Goal: Information Seeking & Learning: Learn about a topic

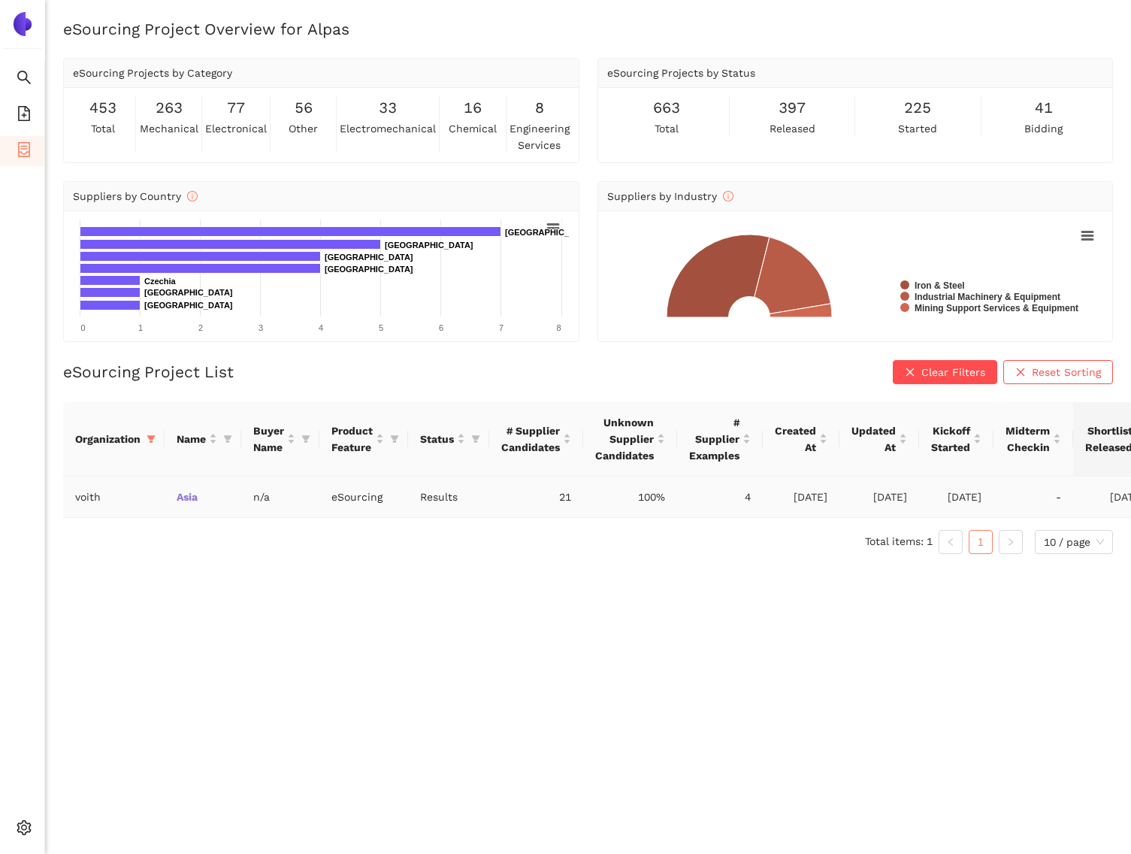
click at [0, 0] on link "Asia" at bounding box center [0, 0] width 0 height 0
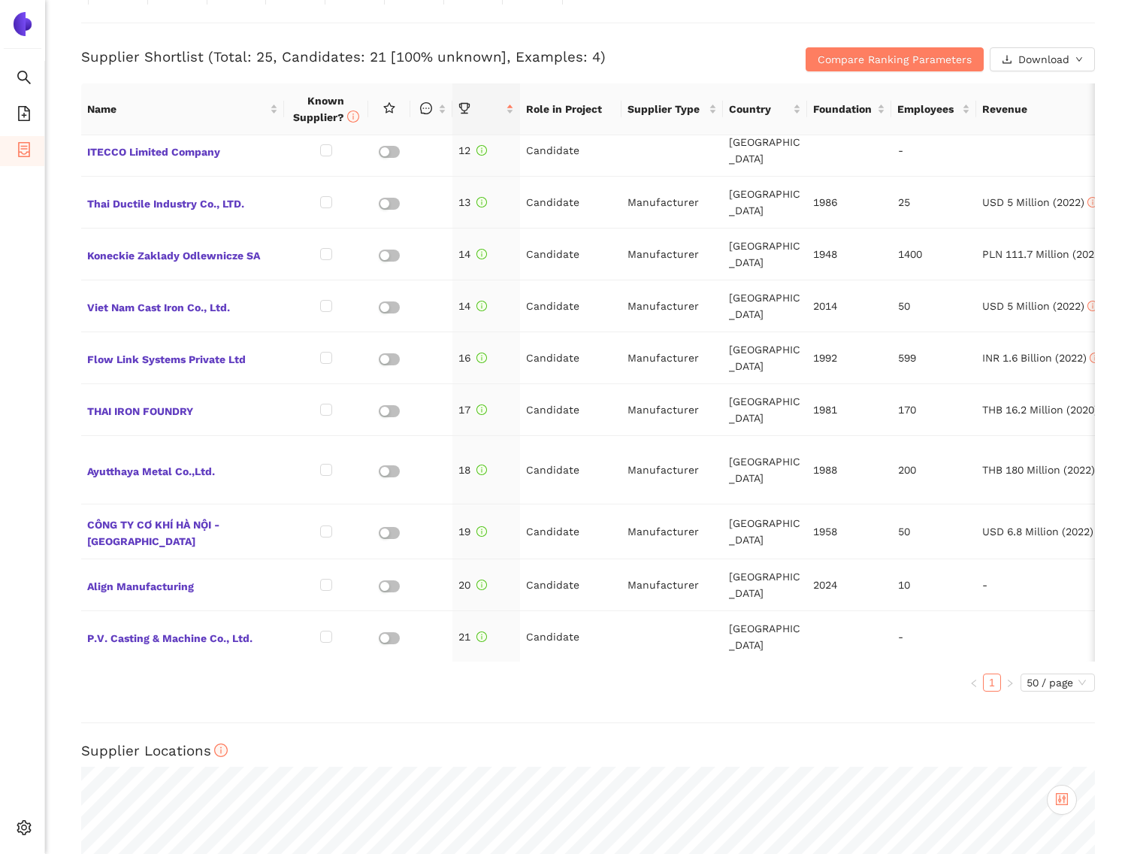
scroll to position [574, 0]
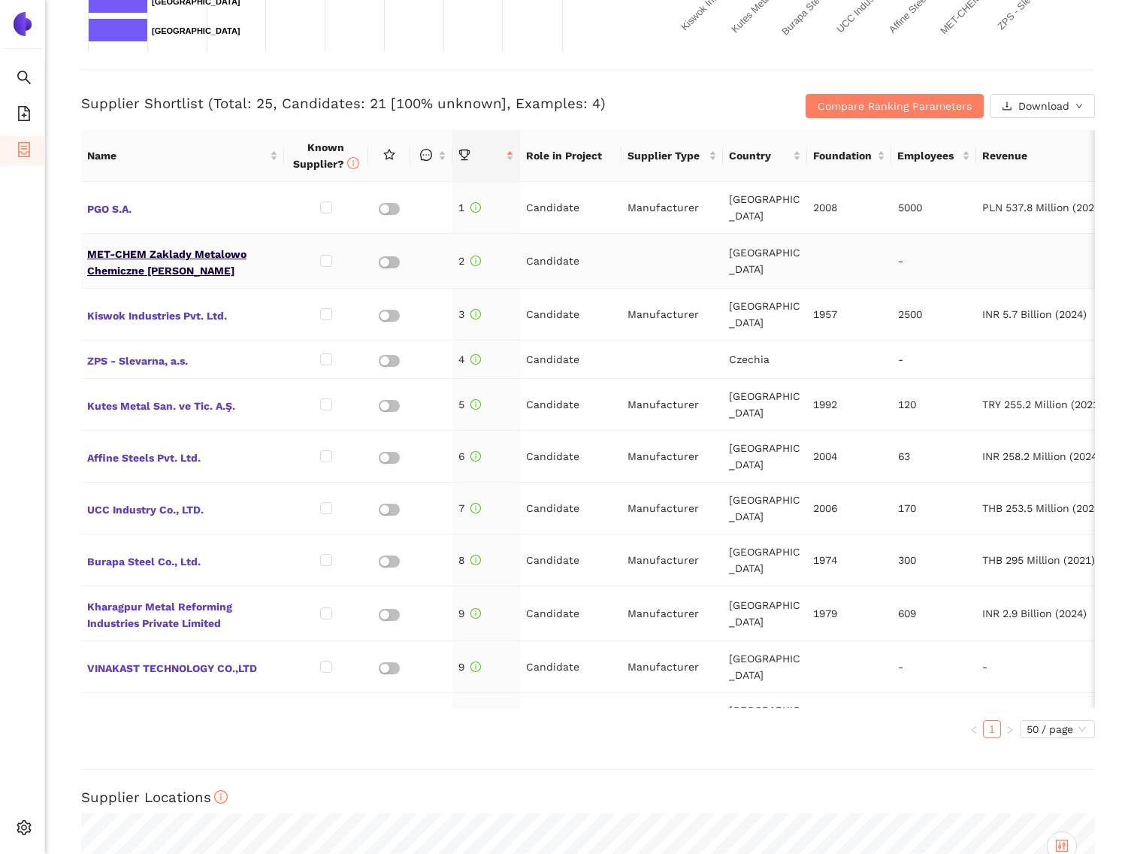
click at [152, 258] on span "MET-CHEM Zaklady Metalowo Chemiczne [PERSON_NAME]" at bounding box center [182, 261] width 191 height 36
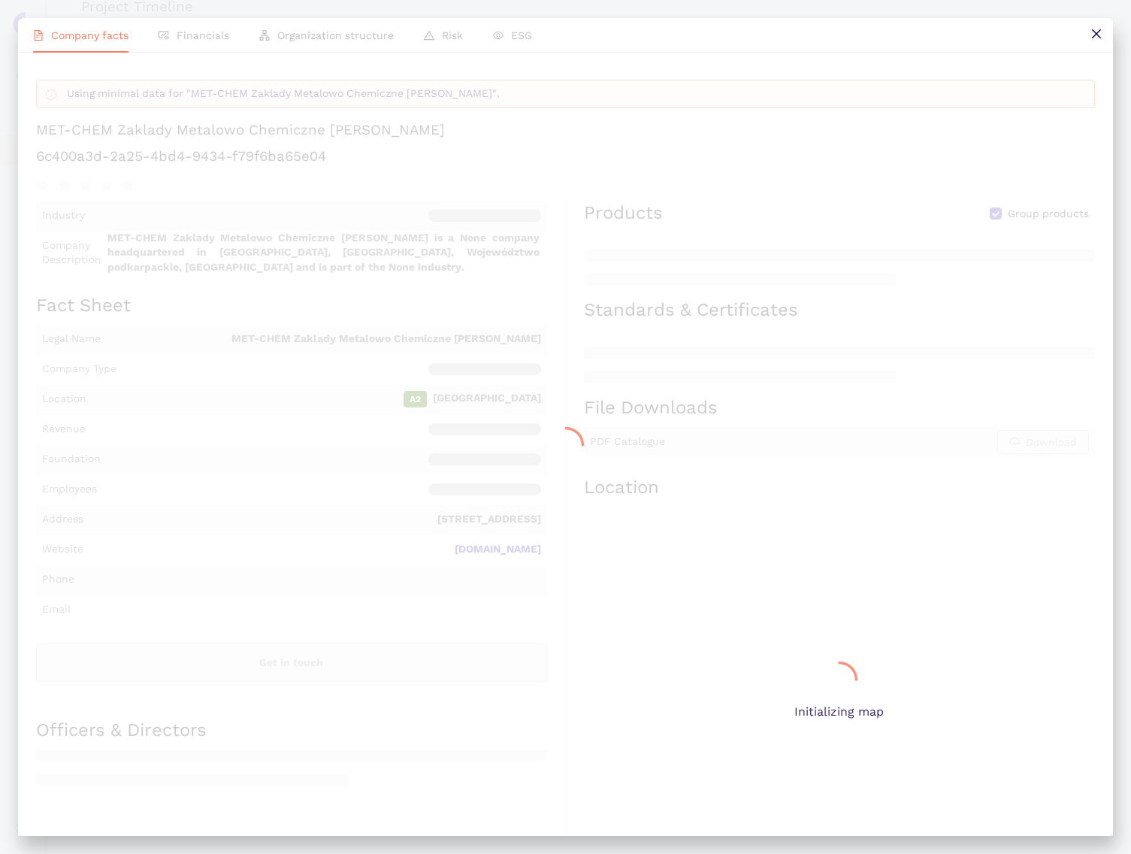
scroll to position [559, 0]
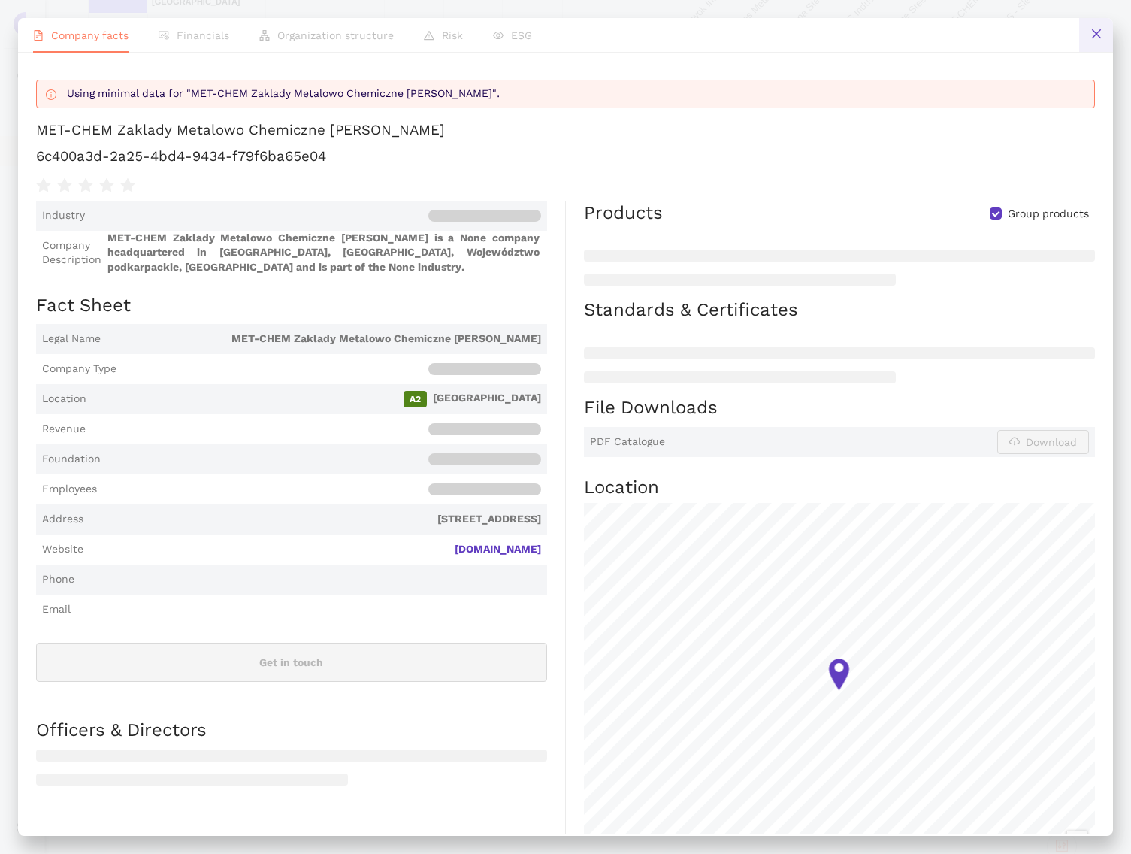
click at [1100, 31] on icon "close" at bounding box center [1097, 34] width 12 height 12
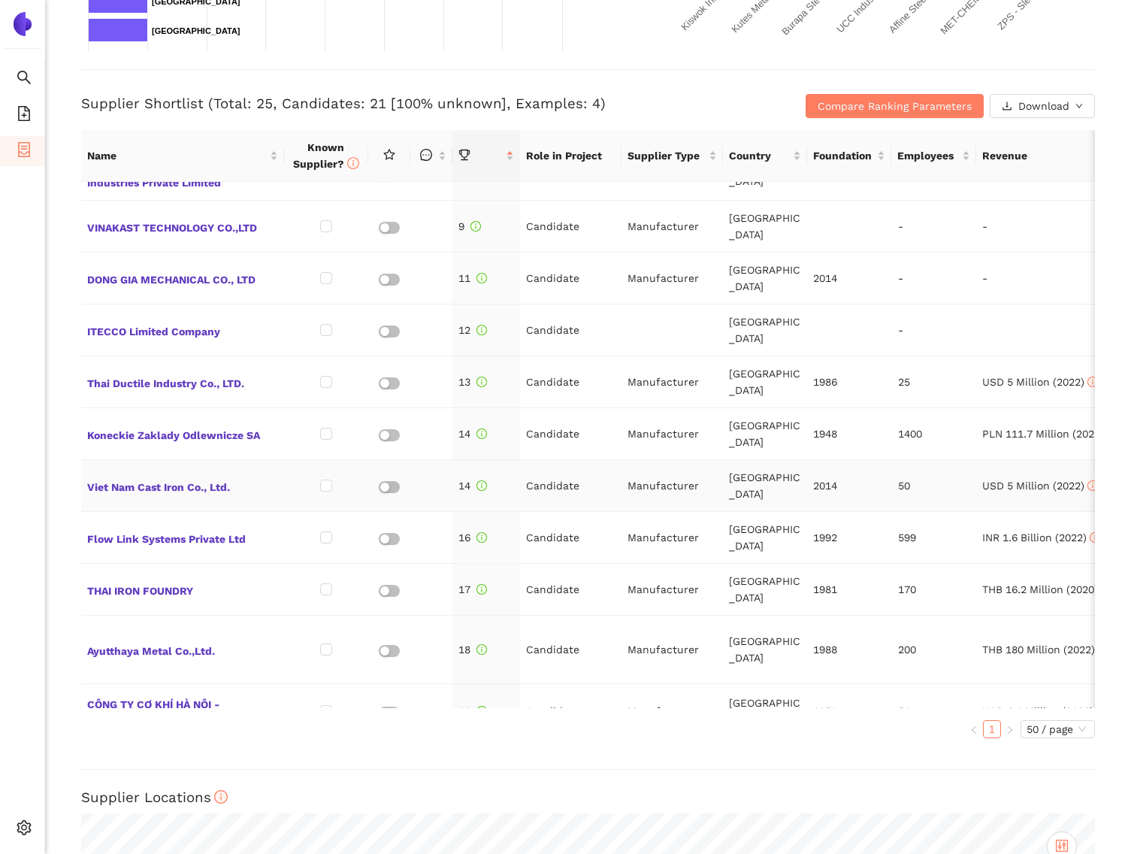
scroll to position [0, 0]
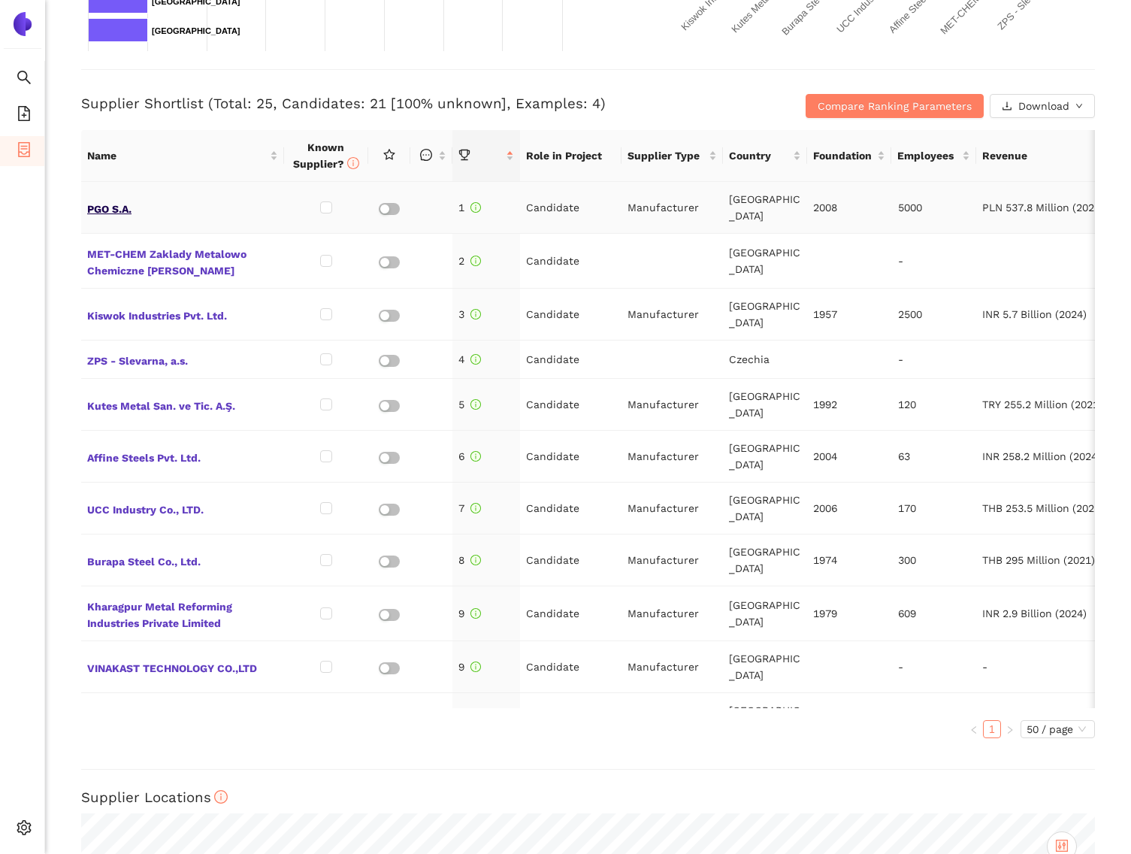
click at [124, 203] on span "PGO S.A." at bounding box center [182, 208] width 191 height 20
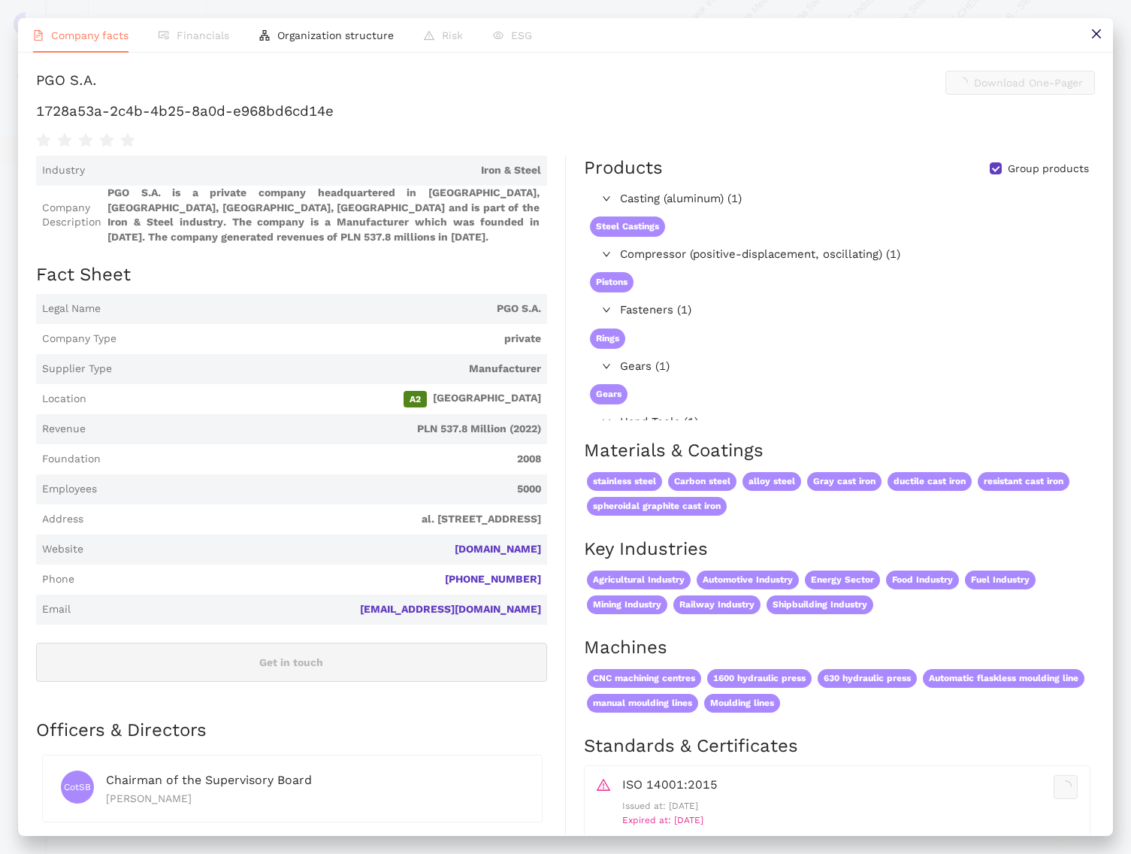
scroll to position [559, 0]
click at [342, 41] on span "Organization structure" at bounding box center [335, 35] width 116 height 12
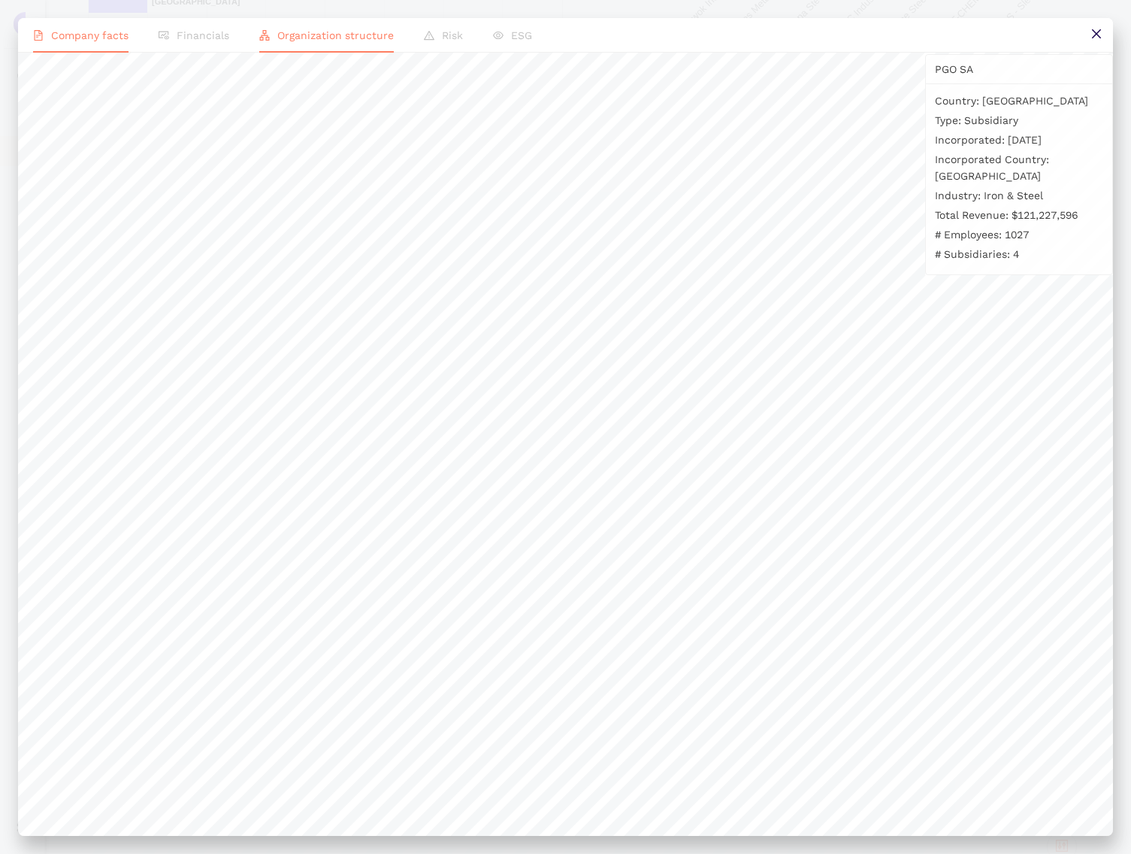
click at [62, 37] on span "Company facts" at bounding box center [89, 35] width 77 height 12
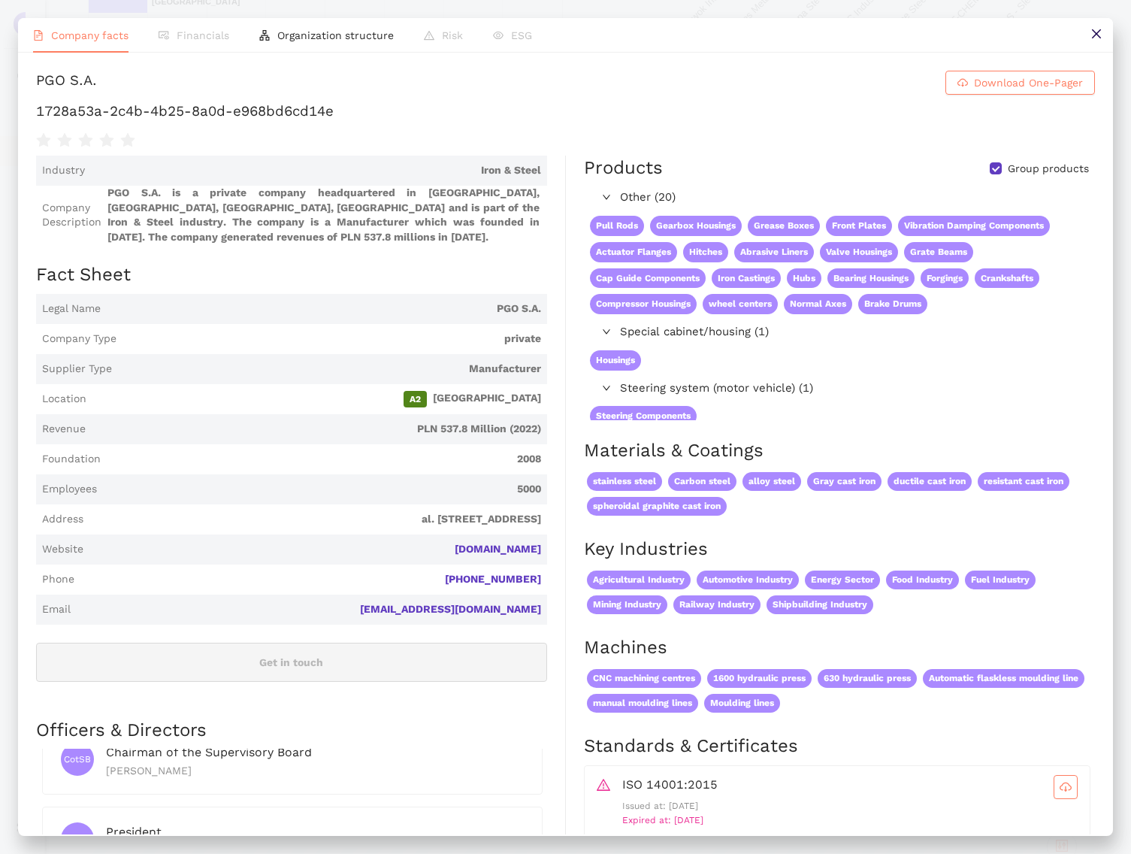
scroll to position [0, 0]
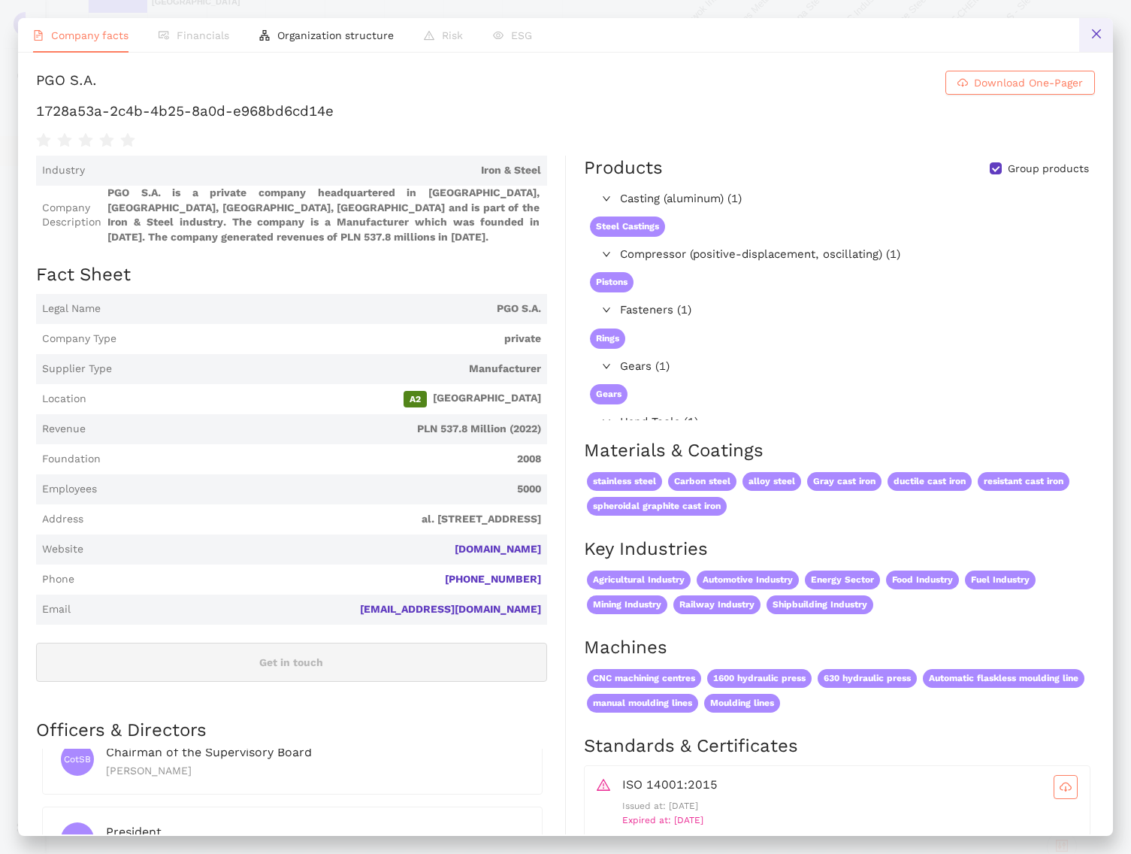
click at [1094, 37] on icon "close" at bounding box center [1095, 33] width 9 height 9
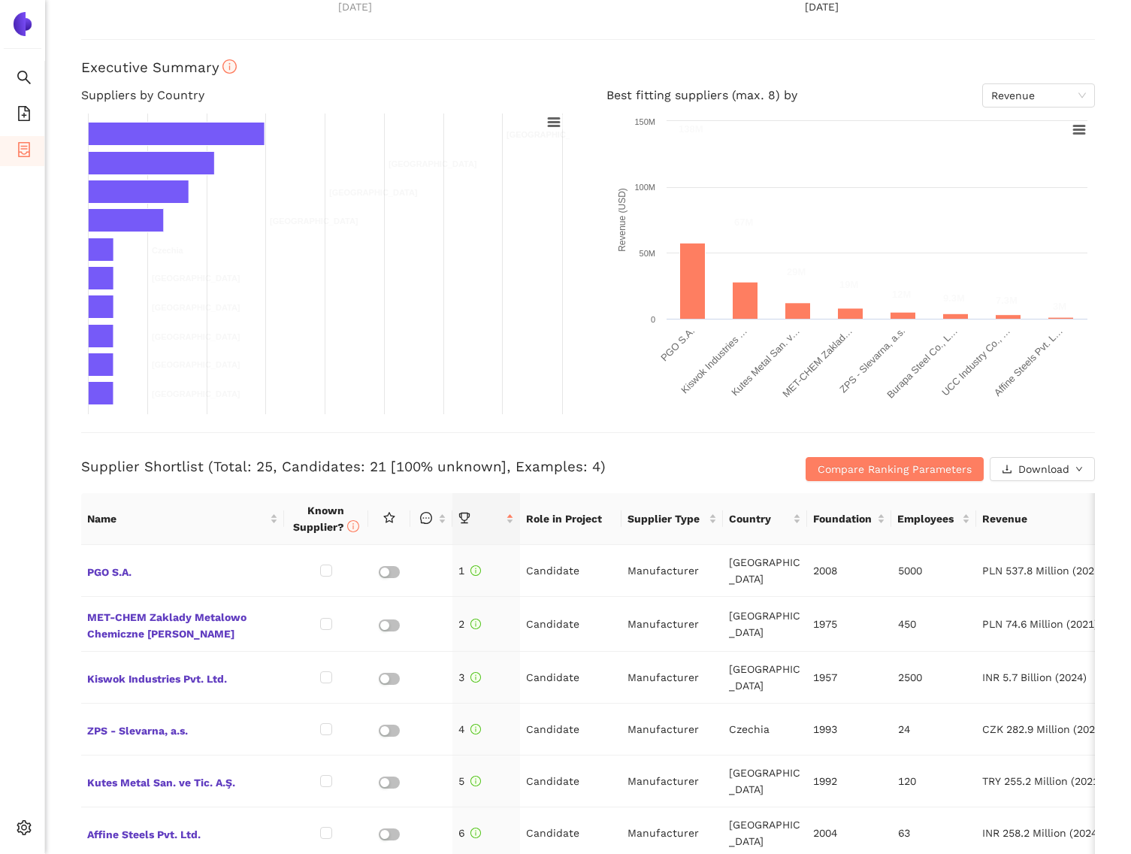
scroll to position [665, 0]
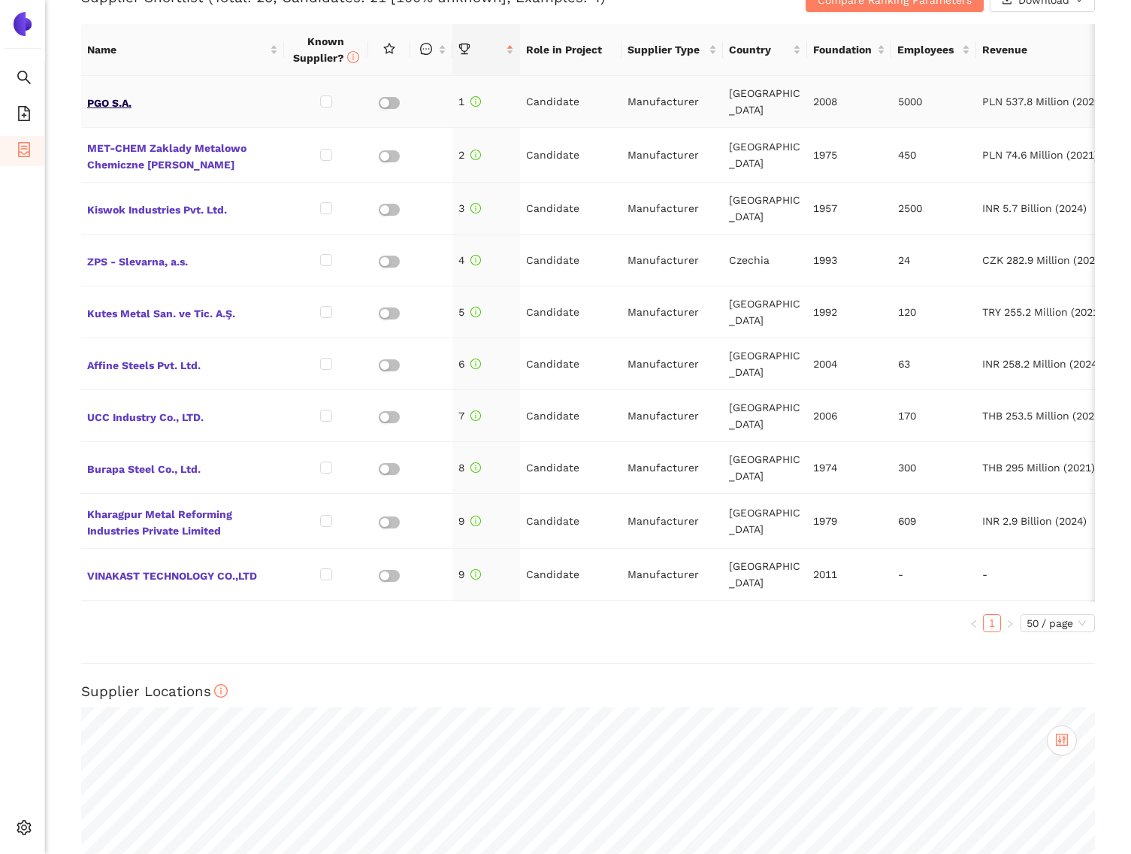
click at [123, 95] on span "PGO S.A." at bounding box center [182, 102] width 191 height 20
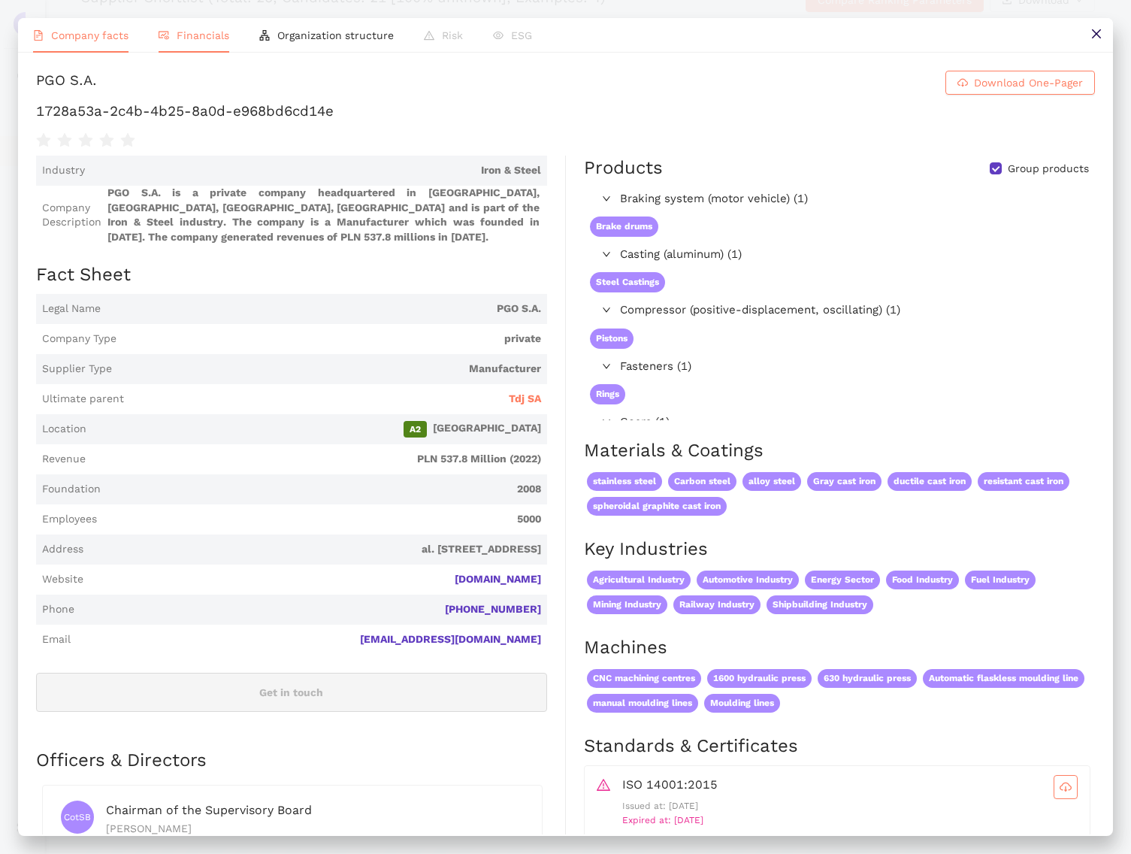
click at [174, 38] on li "Financials" at bounding box center [194, 35] width 101 height 35
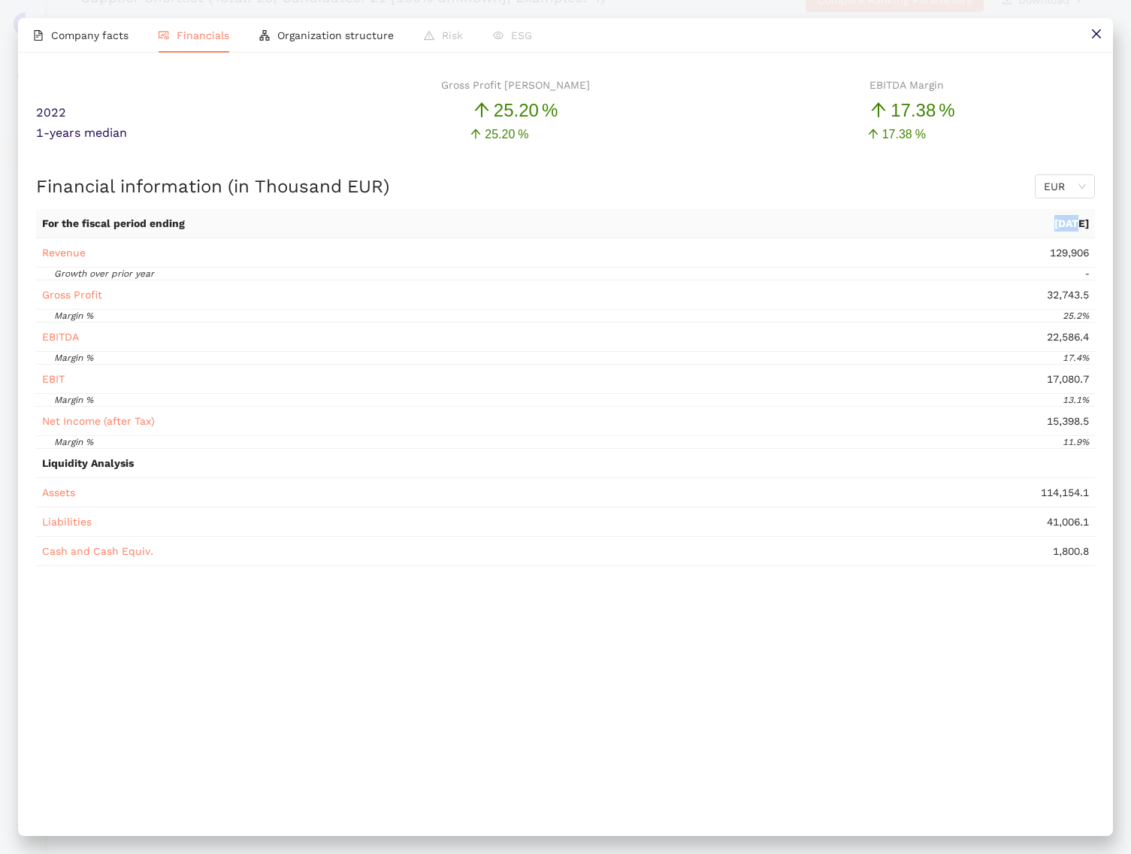
drag, startPoint x: 1051, startPoint y: 227, endPoint x: 1000, endPoint y: 227, distance: 51.9
click at [1000, 227] on td "2022-12-31" at bounding box center [889, 223] width 412 height 29
click at [558, 173] on div "Financial information (in Thousand EUR) EUR" at bounding box center [565, 185] width 1059 height 47
click at [298, 37] on span "Organization structure" at bounding box center [335, 35] width 116 height 12
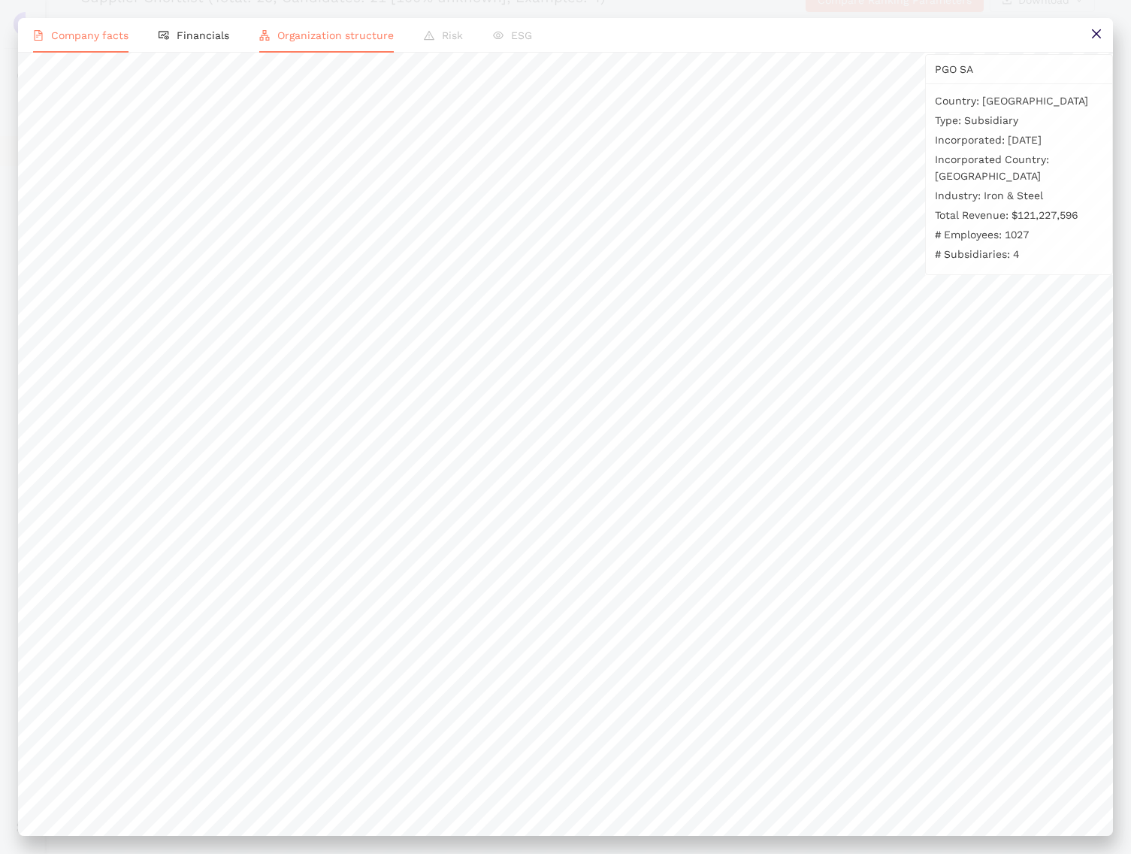
click at [70, 38] on span "Company facts" at bounding box center [89, 35] width 77 height 12
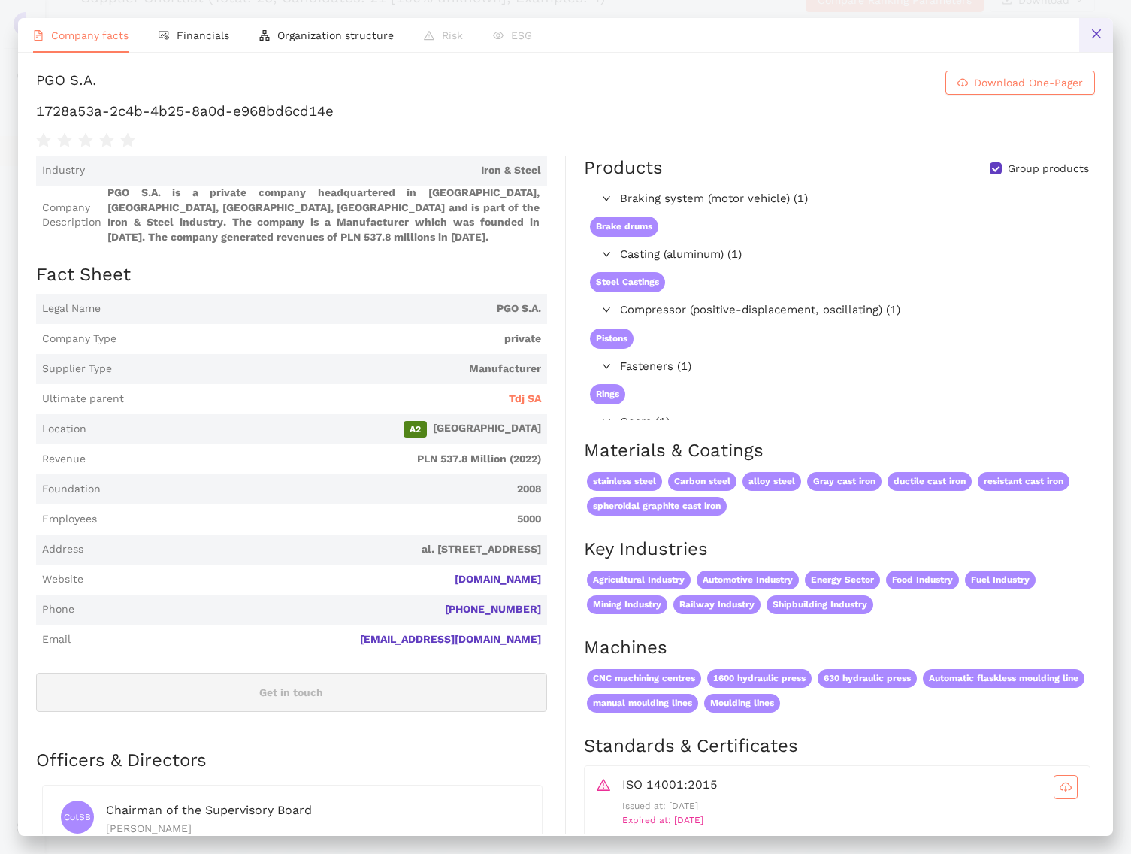
click at [1085, 44] on button at bounding box center [1096, 35] width 34 height 34
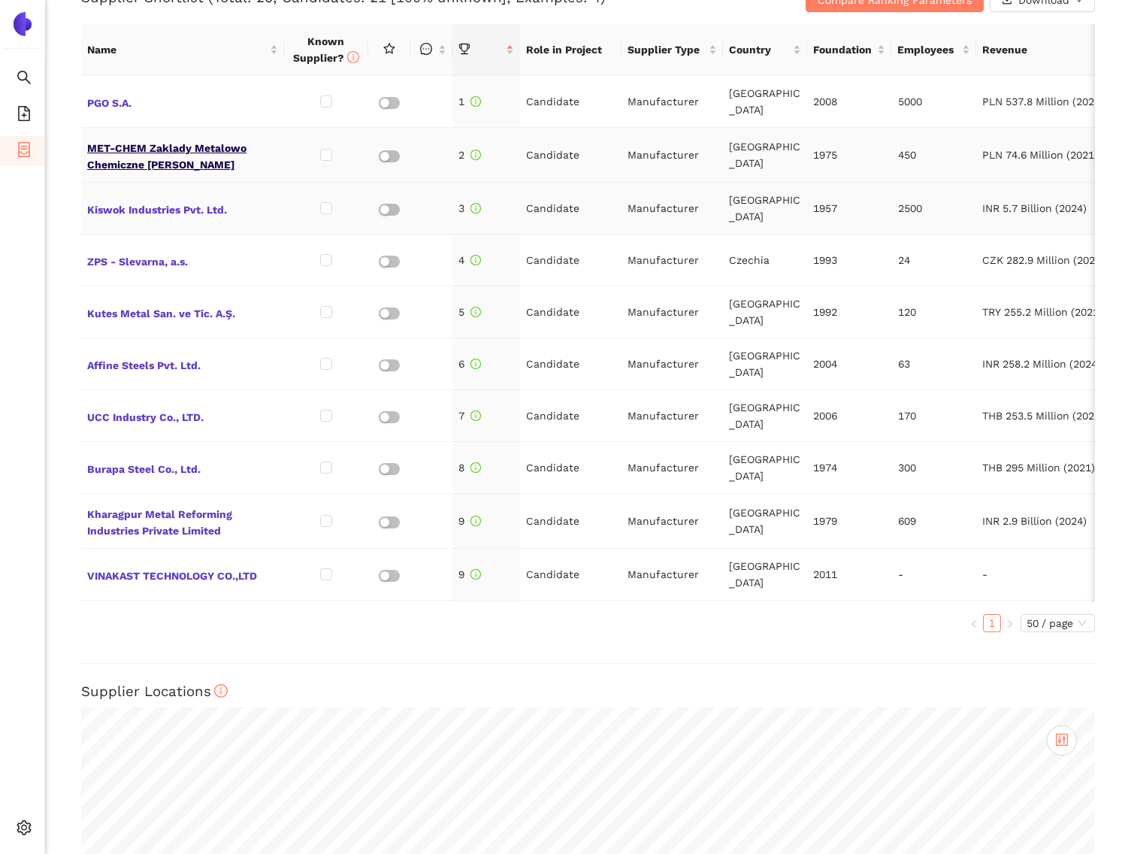
click at [168, 144] on span "MET-CHEM Zaklady Metalowo Chemiczne [PERSON_NAME]" at bounding box center [182, 155] width 191 height 36
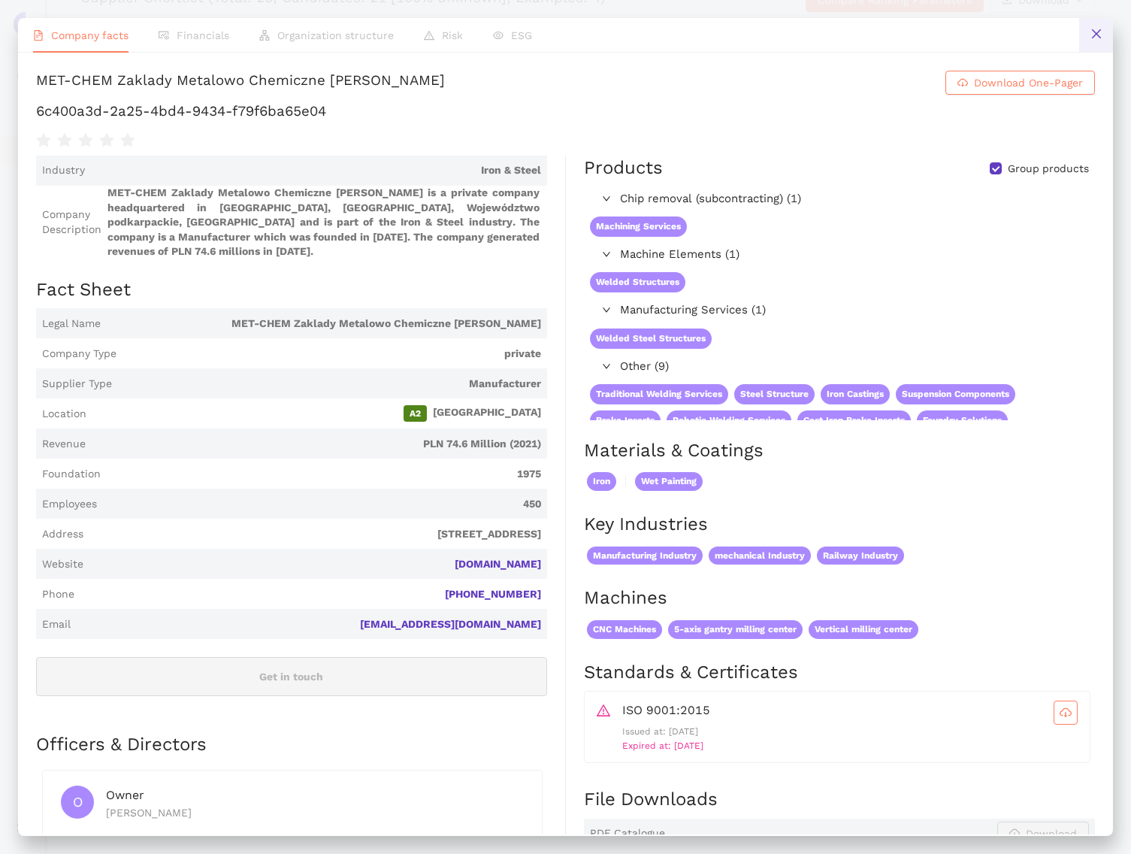
click at [1104, 35] on button at bounding box center [1096, 35] width 34 height 34
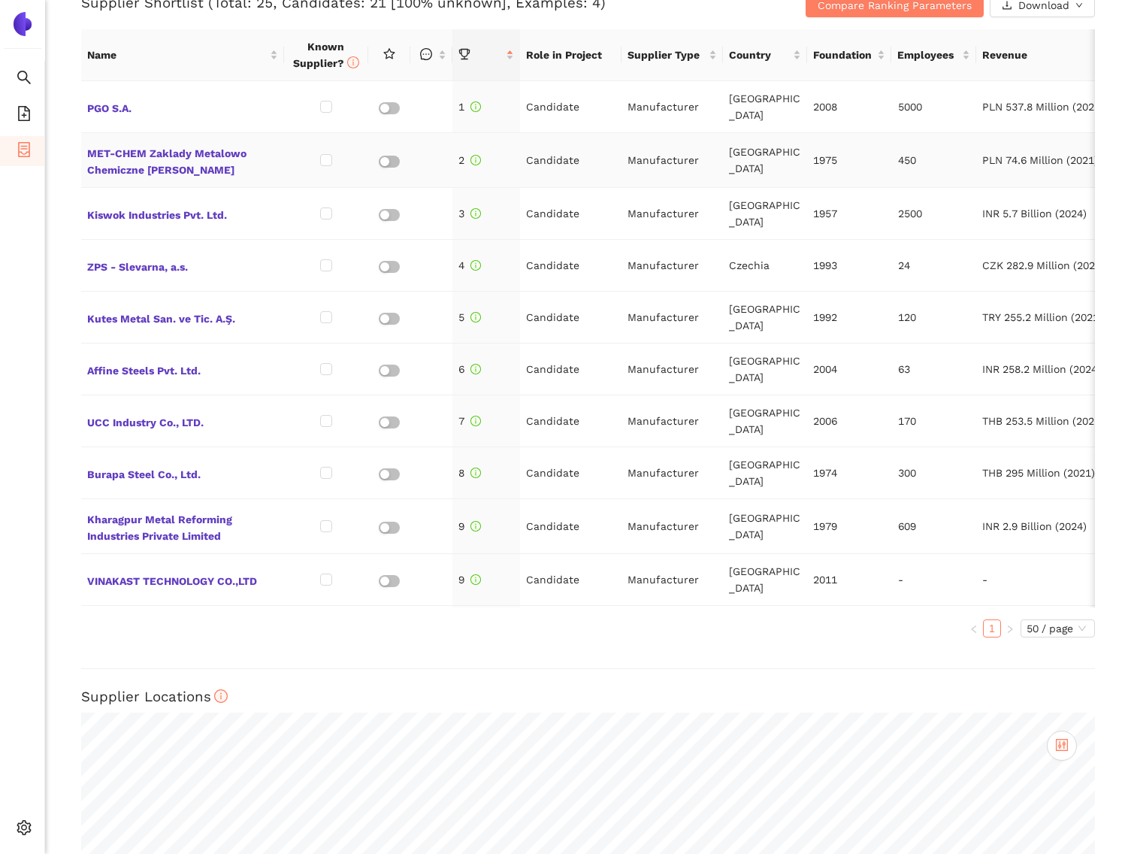
scroll to position [661, 0]
click at [180, 151] on span "MET-CHEM Zaklady Metalowo Chemiczne [PERSON_NAME]" at bounding box center [182, 159] width 191 height 36
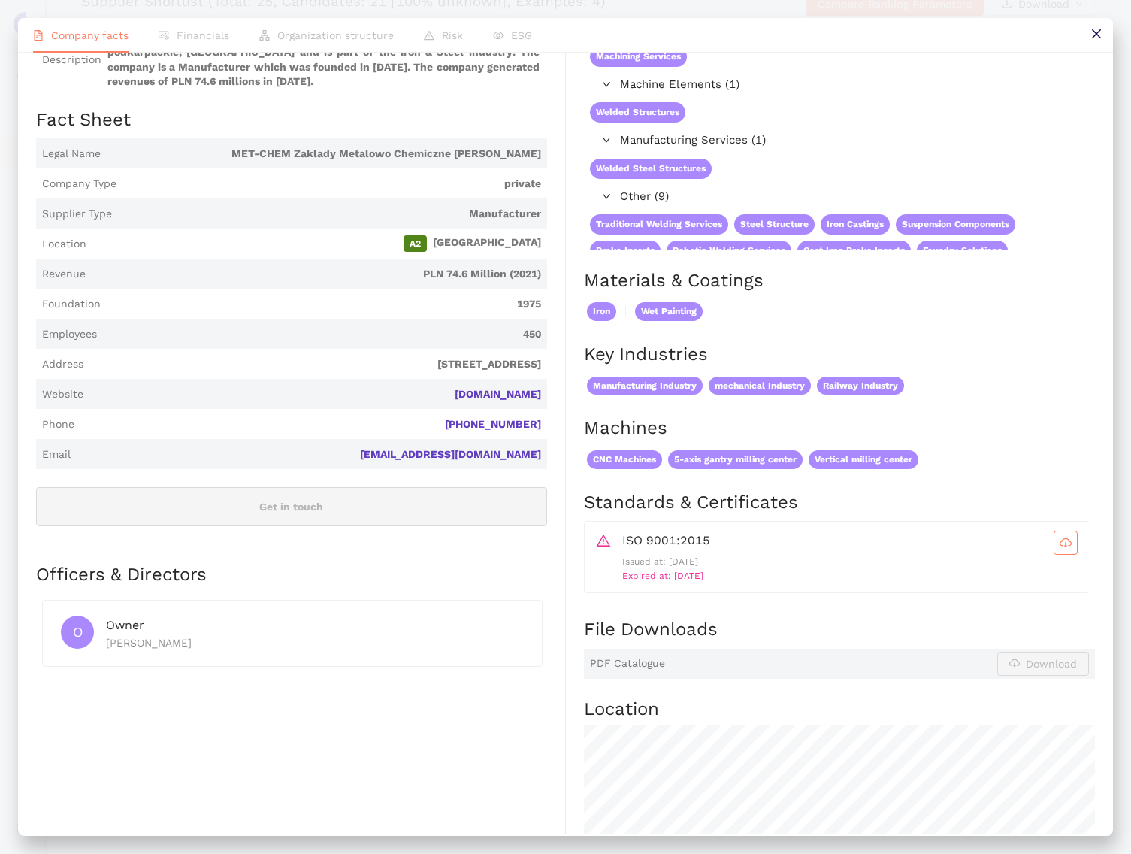
scroll to position [0, 0]
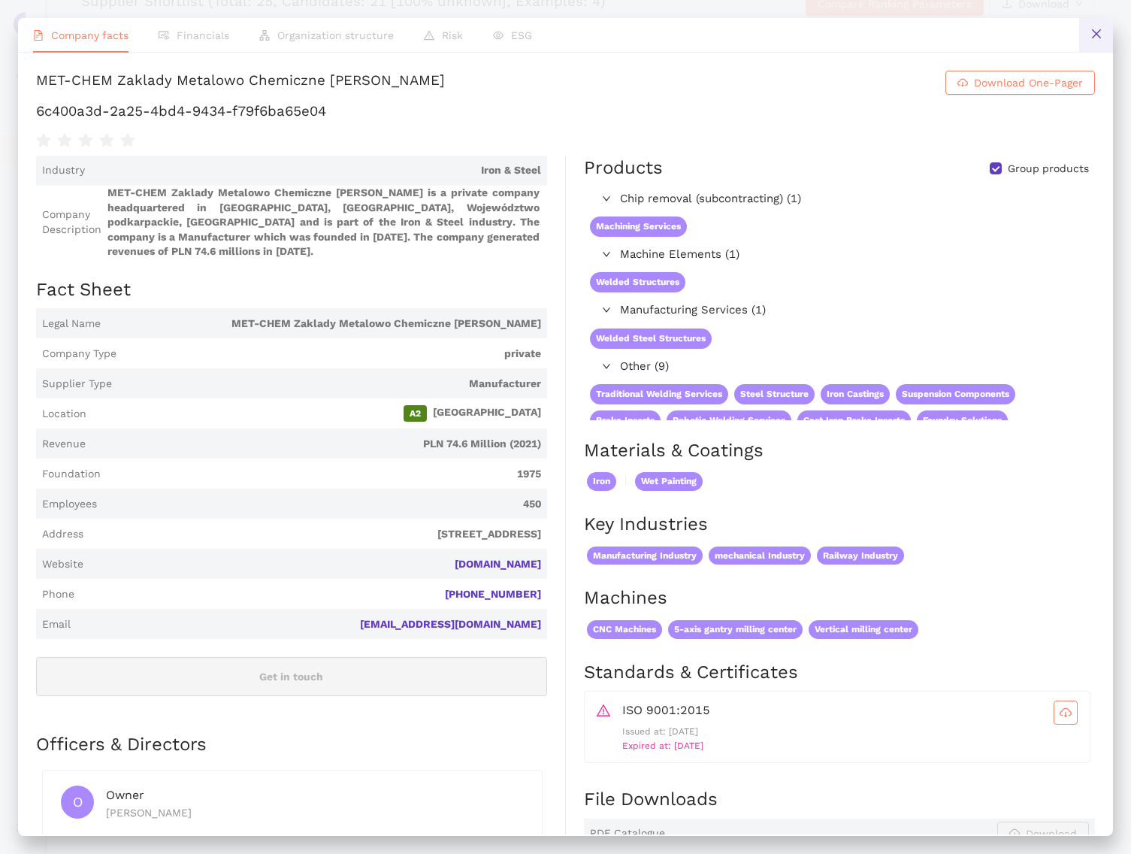
click at [1098, 31] on icon "close" at bounding box center [1095, 33] width 9 height 9
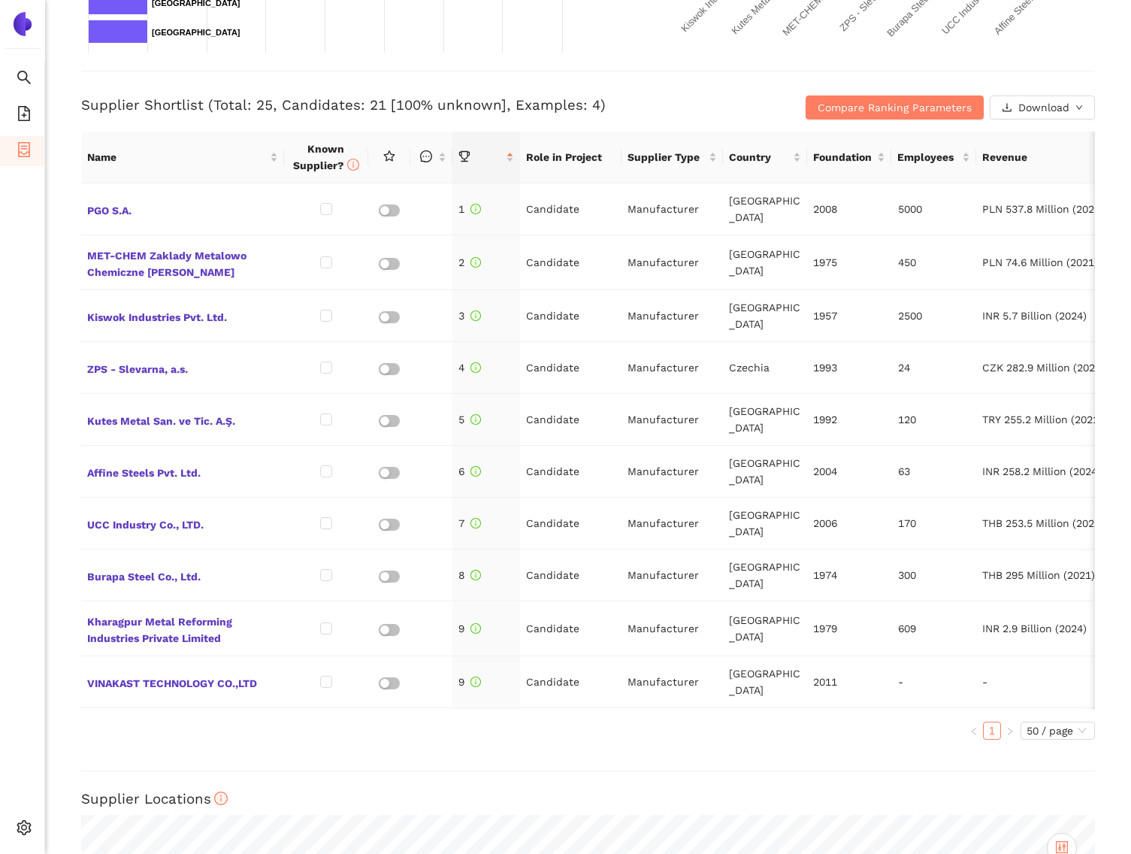
scroll to position [647, 0]
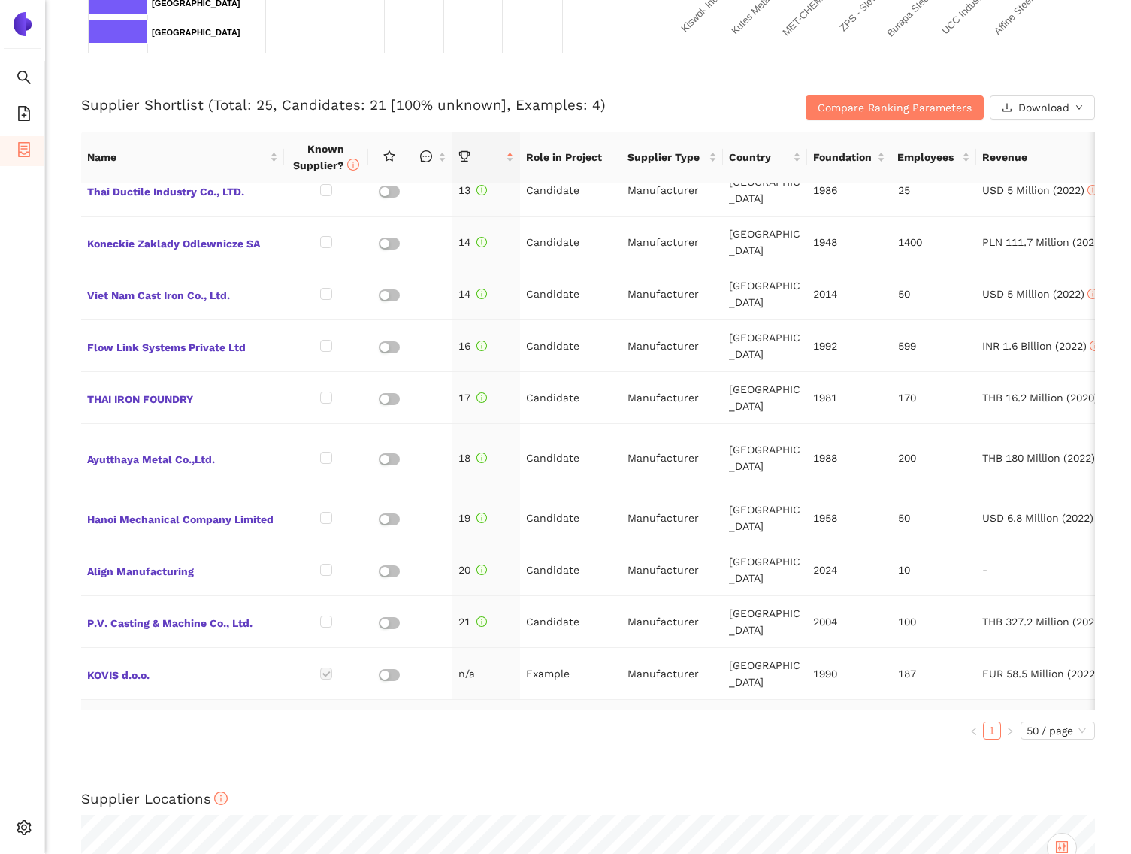
click at [119, 715] on span "ZLH Plus, a.s." at bounding box center [182, 725] width 191 height 20
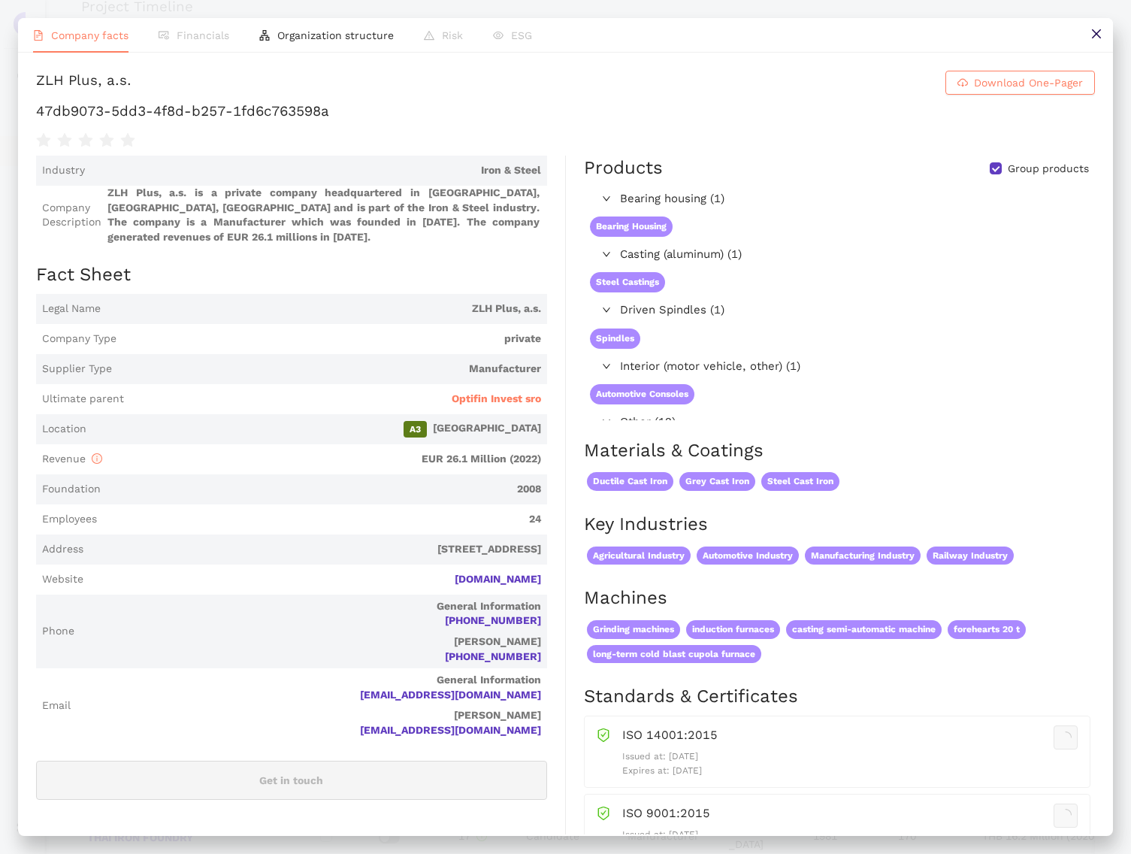
scroll to position [558, 0]
click at [1092, 41] on button at bounding box center [1096, 35] width 34 height 34
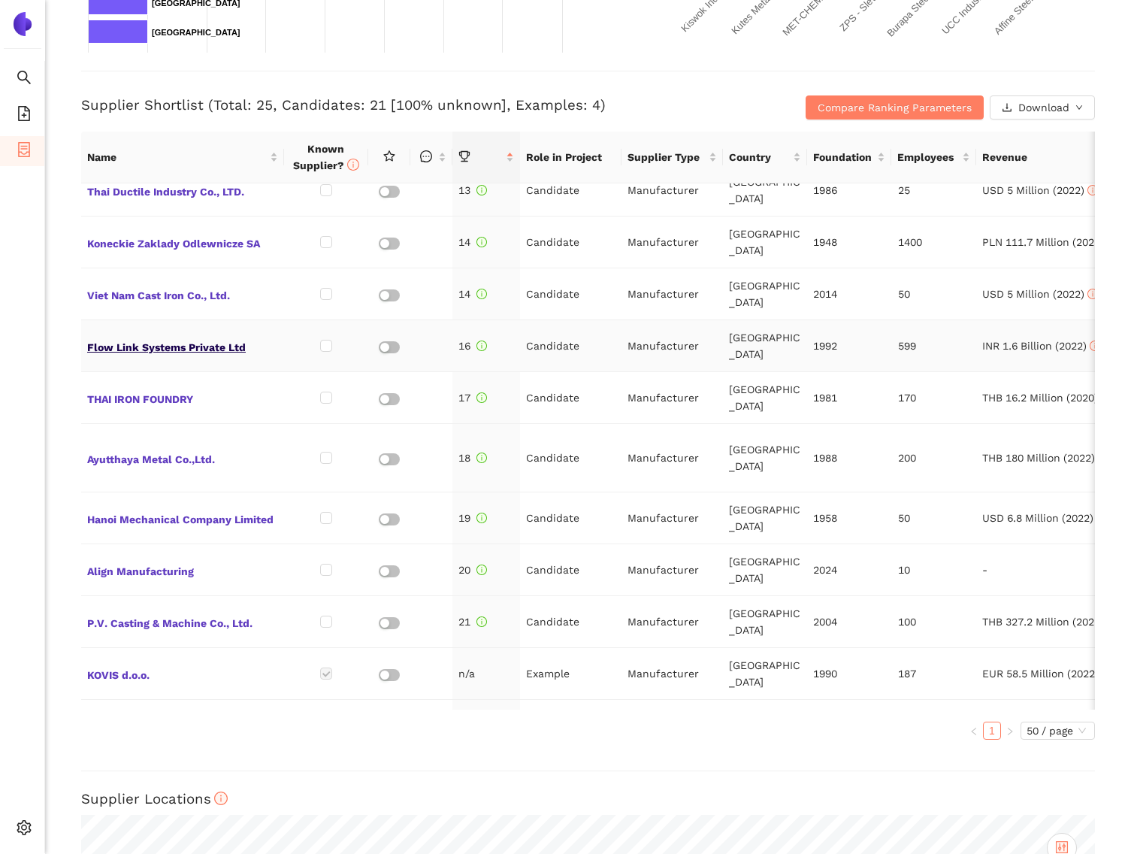
click at [133, 336] on span "Flow Link Systems Private Ltd" at bounding box center [182, 346] width 191 height 20
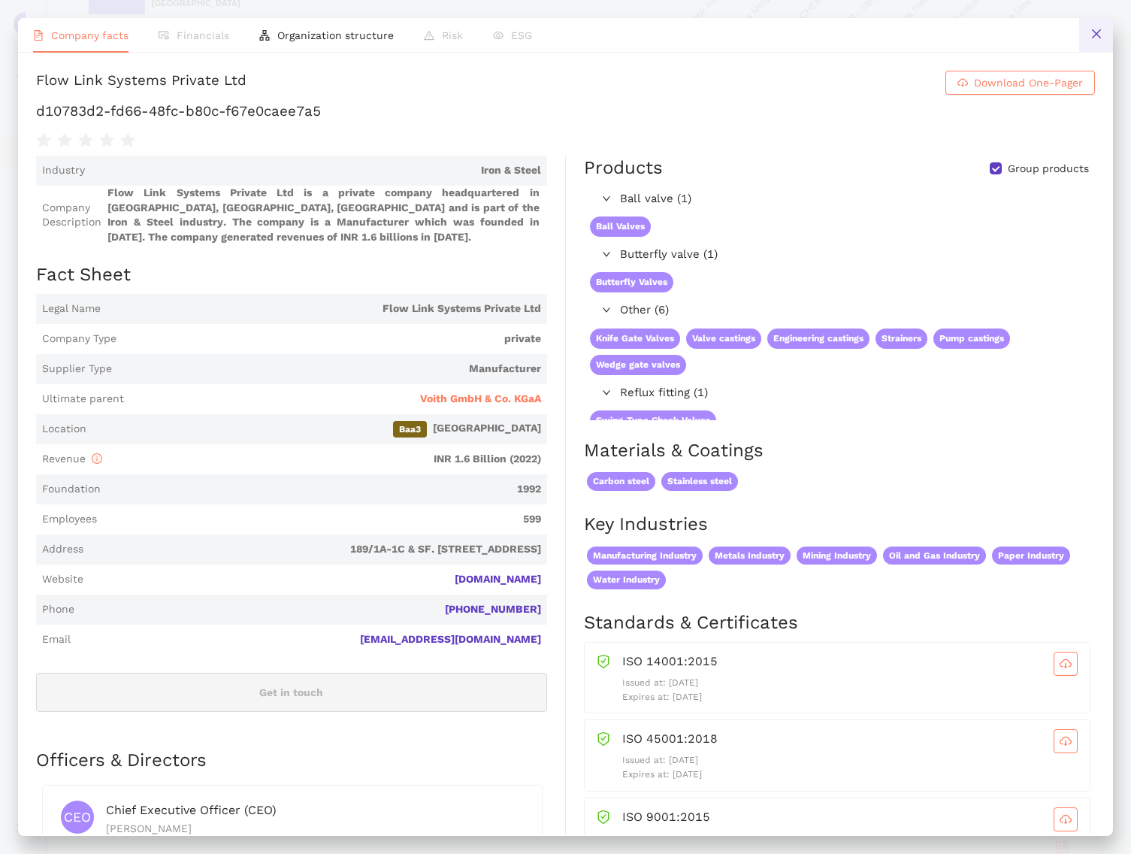
click at [1094, 38] on icon "close" at bounding box center [1097, 34] width 12 height 12
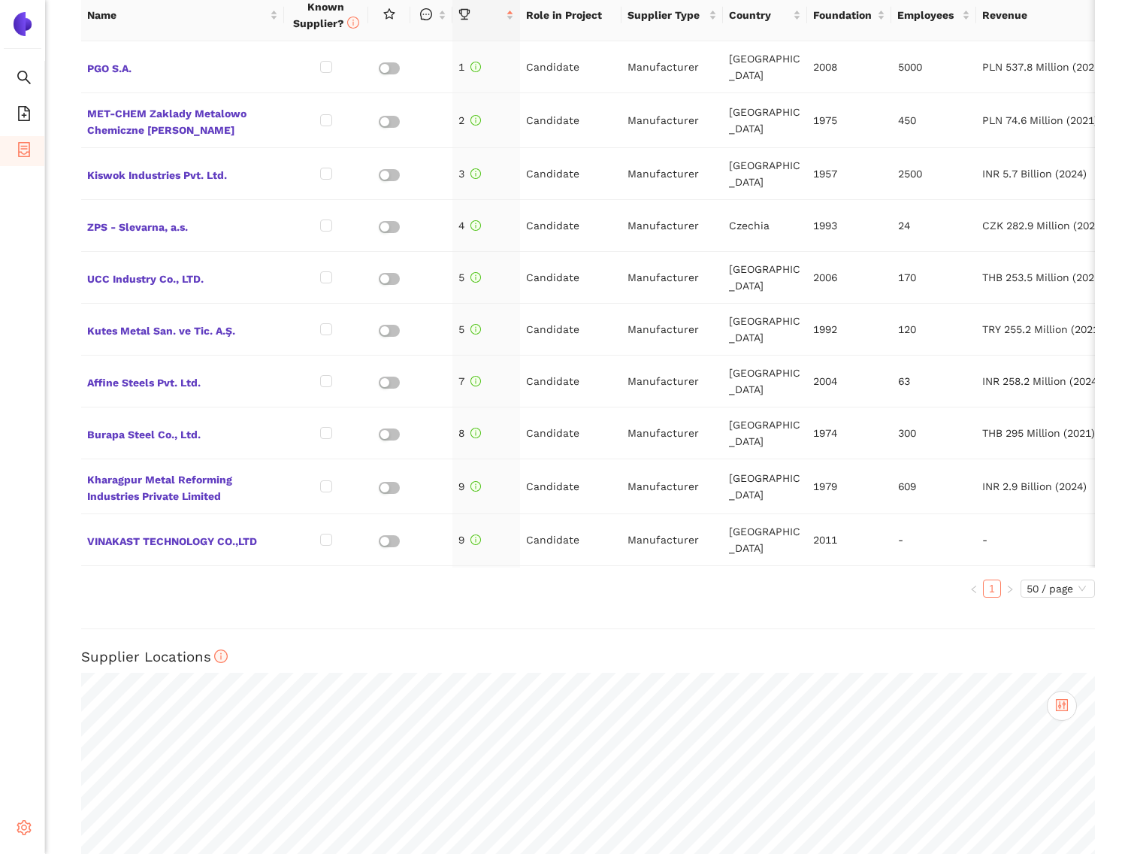
click at [11, 825] on div "Settings" at bounding box center [22, 830] width 45 height 30
click at [114, 730] on li "Internal Area" at bounding box center [107, 719] width 124 height 30
